Goal: Find specific page/section: Find specific page/section

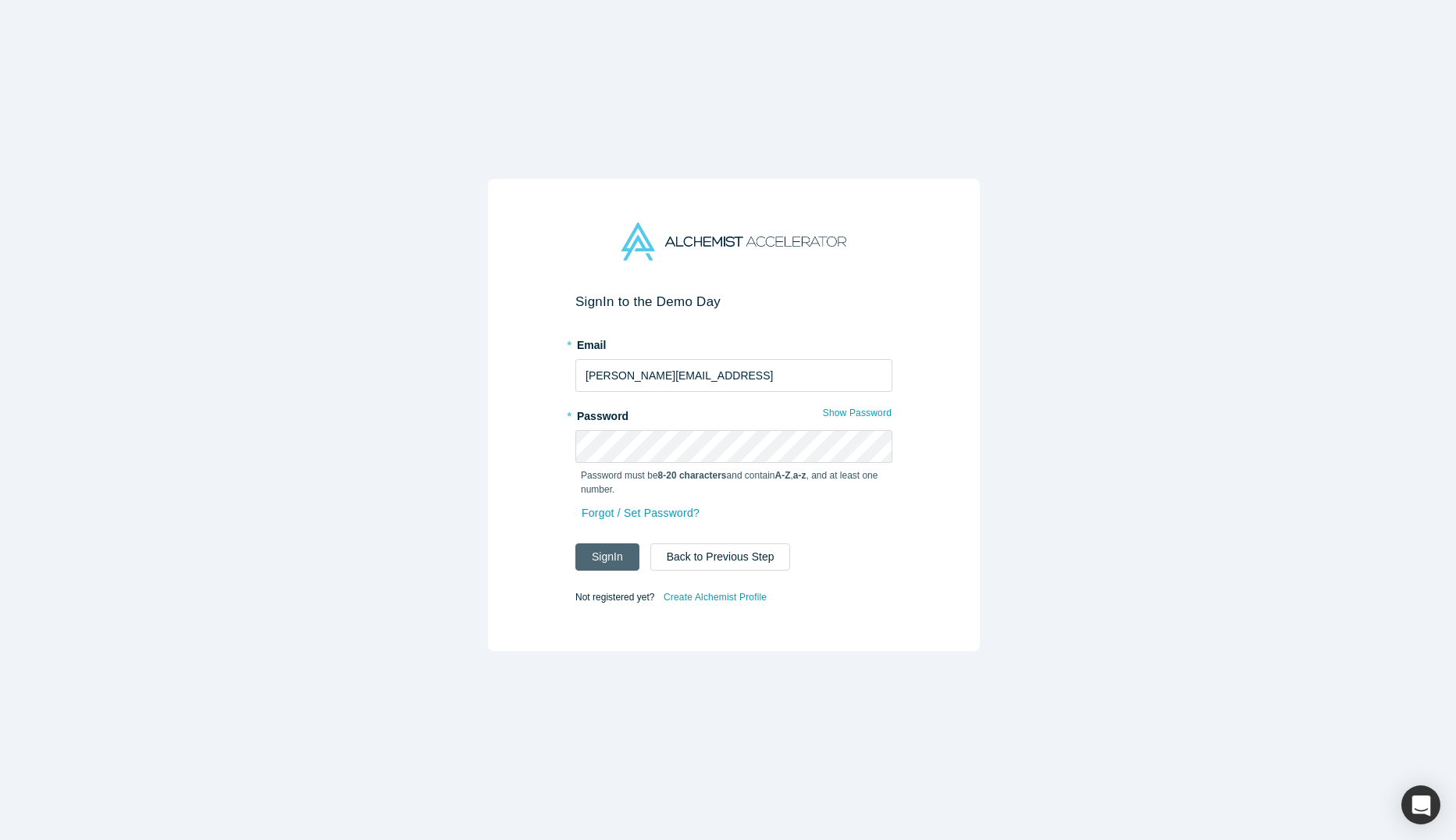
click at [606, 546] on button "Sign In" at bounding box center [607, 556] width 64 height 27
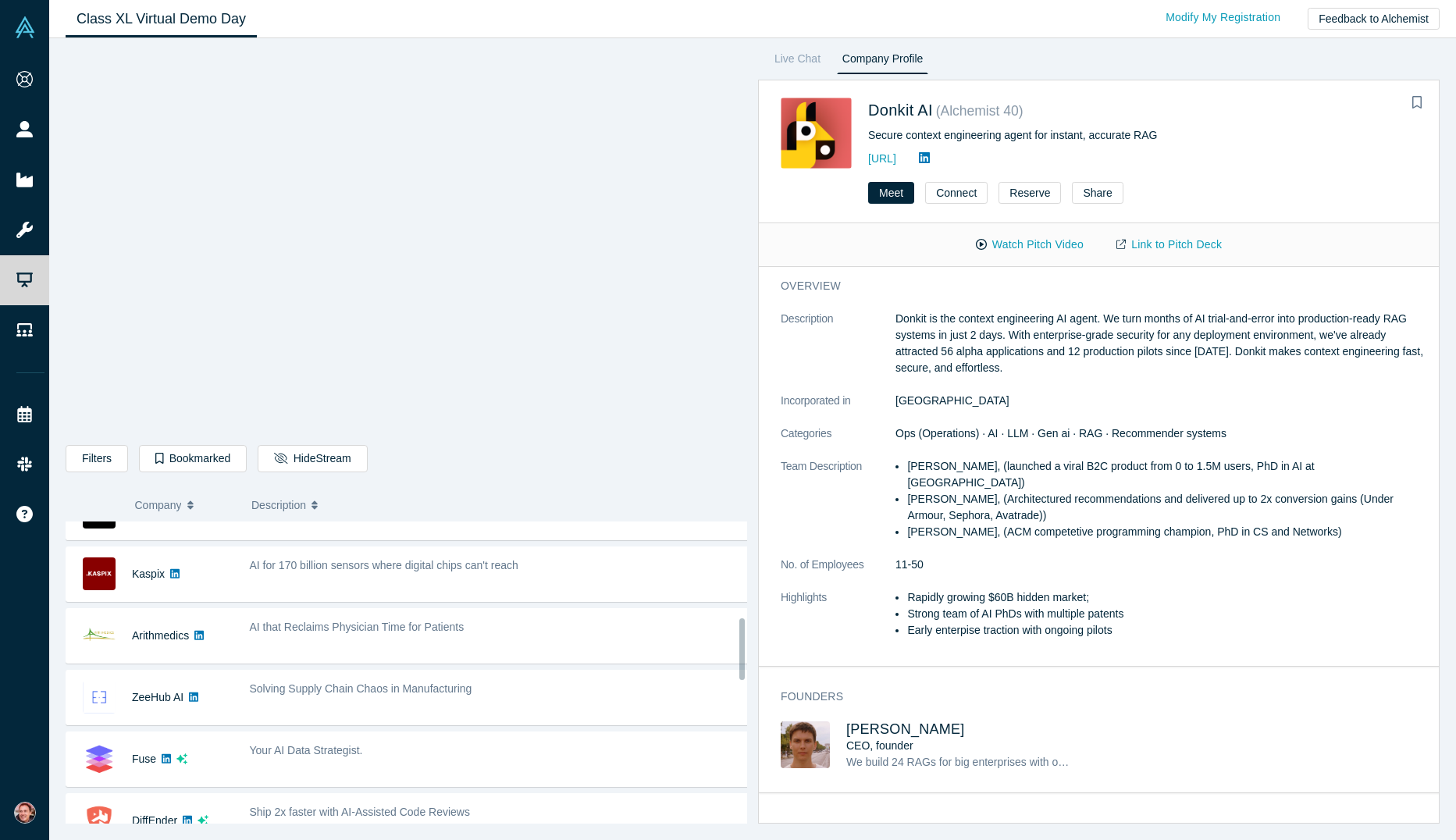
scroll to position [546, 0]
